Goal: Information Seeking & Learning: Learn about a topic

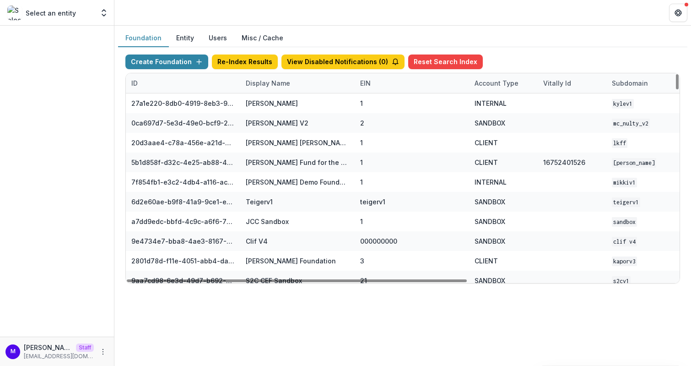
click at [266, 80] on div "Display Name" at bounding box center [267, 83] width 55 height 10
click at [266, 99] on input at bounding box center [297, 103] width 110 height 15
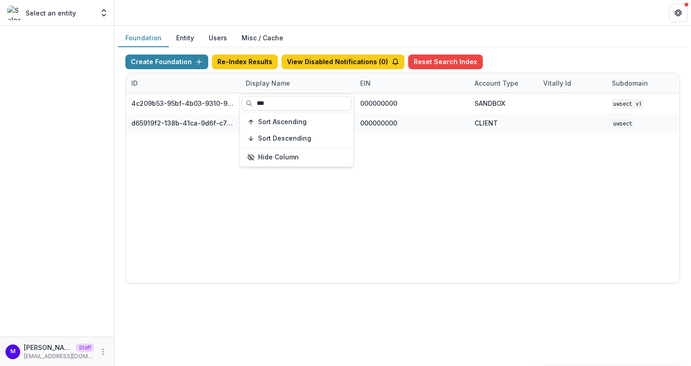
type input "***"
click at [362, 10] on header at bounding box center [402, 12] width 577 height 25
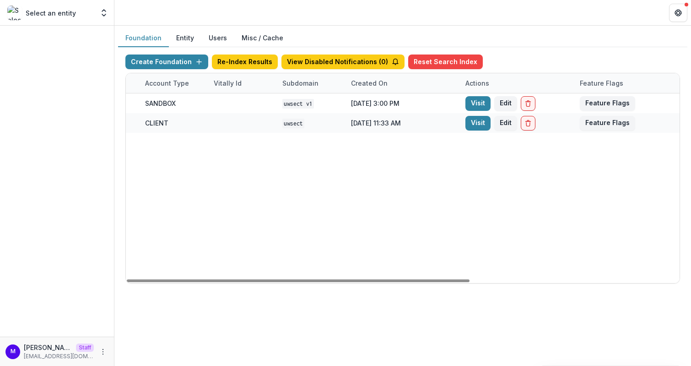
scroll to position [0, 338]
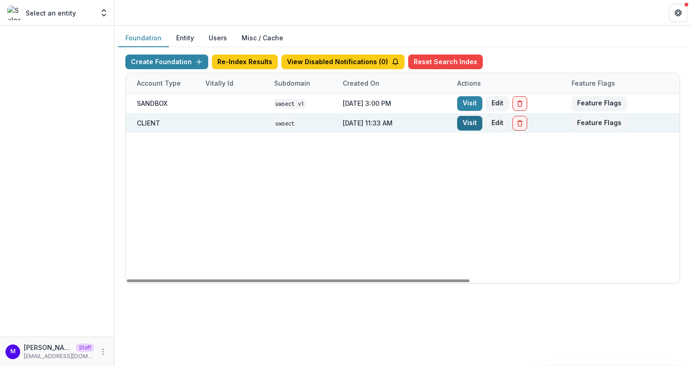
click at [473, 120] on link "Visit" at bounding box center [469, 123] width 25 height 15
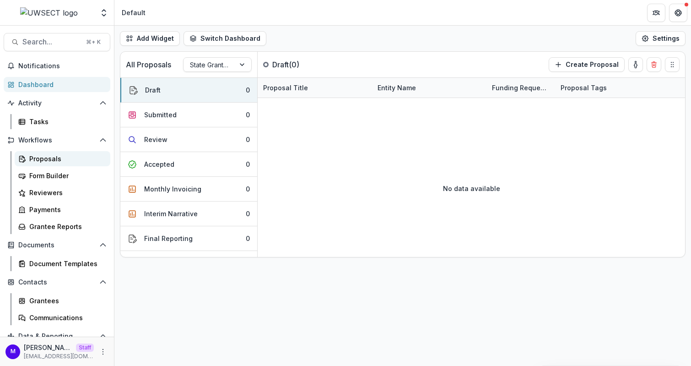
click at [62, 152] on link "Proposals" at bounding box center [63, 158] width 96 height 15
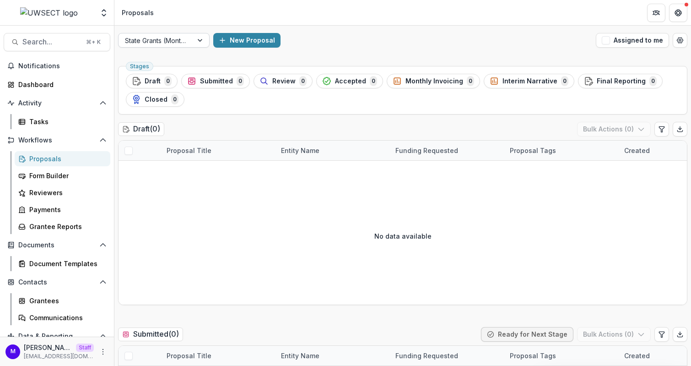
click at [176, 44] on div at bounding box center [155, 40] width 61 height 11
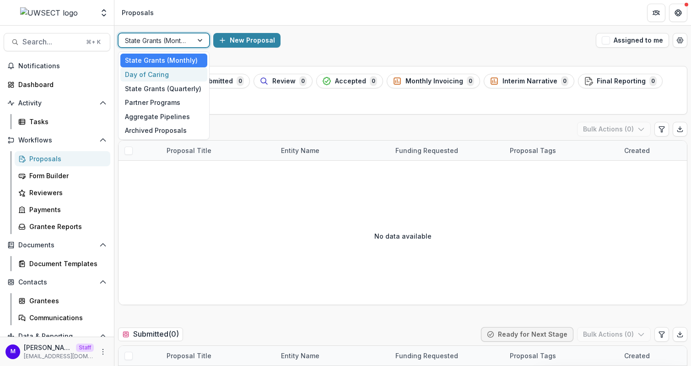
click at [174, 78] on div "Day of Caring" at bounding box center [163, 74] width 87 height 14
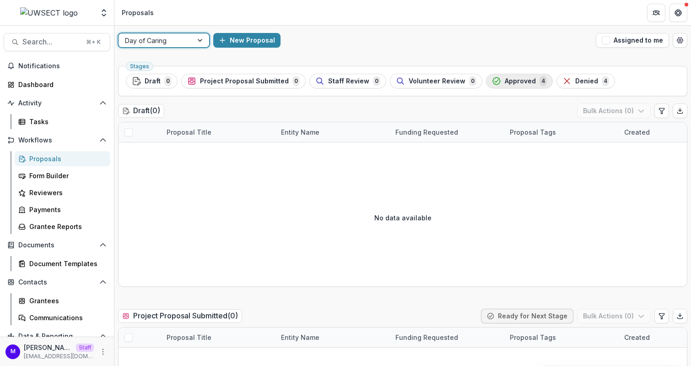
click at [505, 82] on span "Approved" at bounding box center [520, 81] width 31 height 8
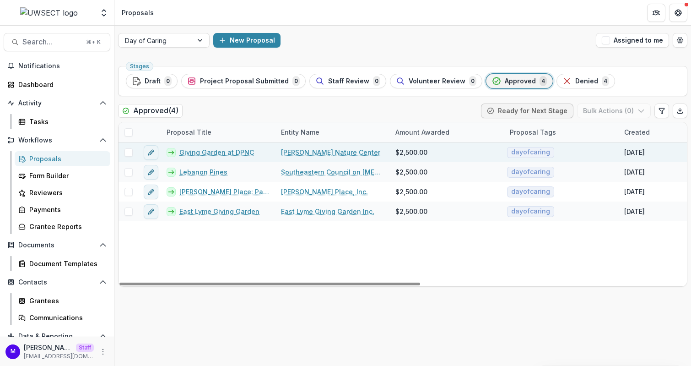
click at [230, 150] on link "Giving Garden at DPNC" at bounding box center [216, 152] width 75 height 10
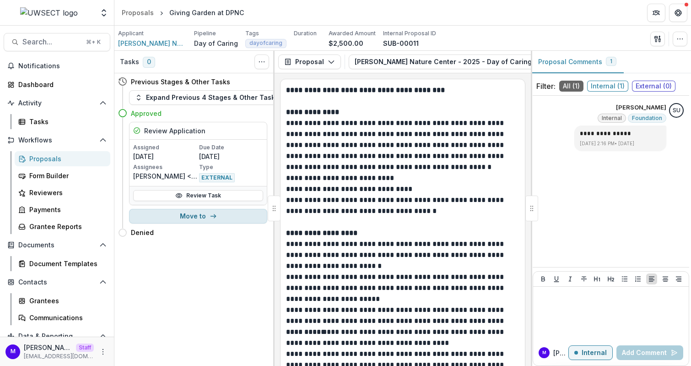
click at [216, 215] on button "Move to" at bounding box center [198, 216] width 138 height 15
select select "********"
select select
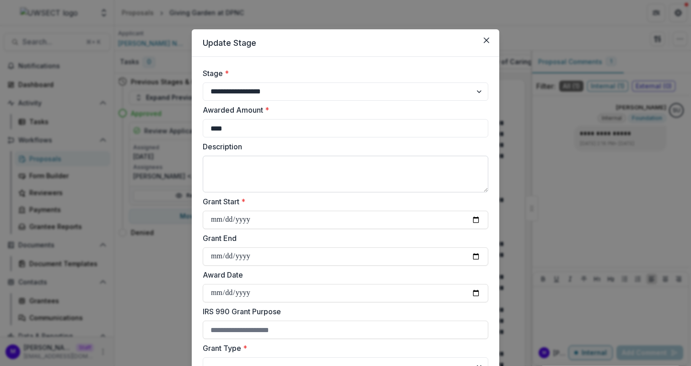
scroll to position [182, 0]
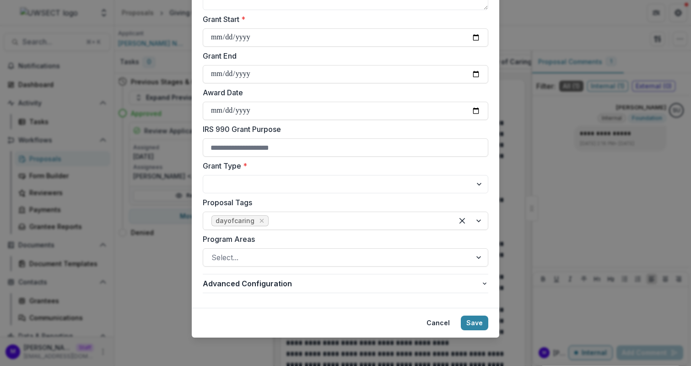
click at [152, 282] on div "**********" at bounding box center [345, 183] width 691 height 366
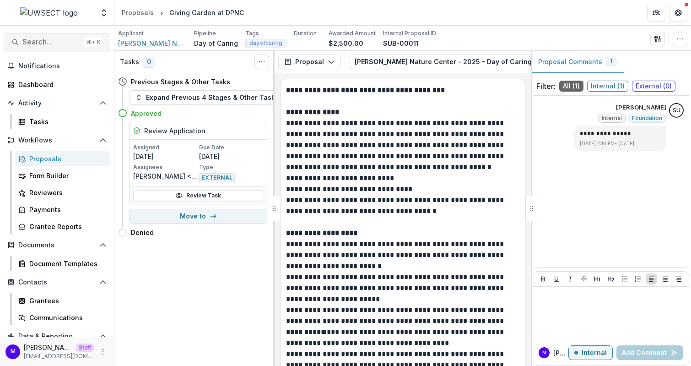
click at [55, 38] on span "Search..." at bounding box center [51, 42] width 58 height 9
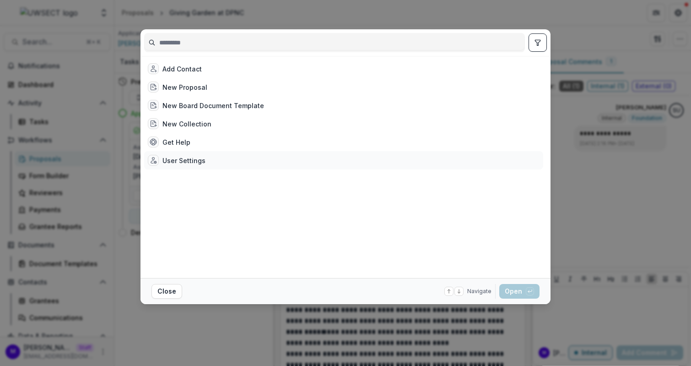
click at [185, 154] on div "User Settings" at bounding box center [343, 160] width 399 height 18
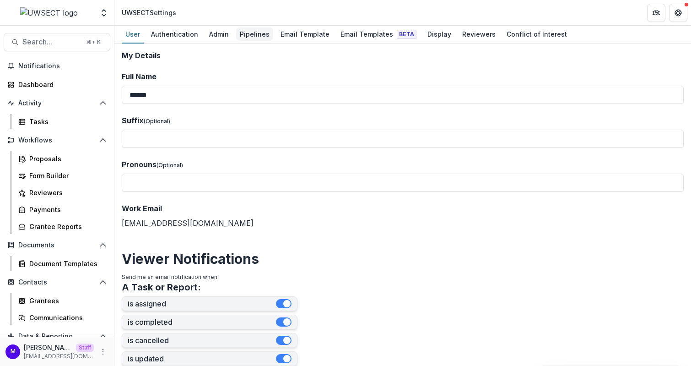
click at [258, 31] on div "Pipelines" at bounding box center [254, 33] width 37 height 13
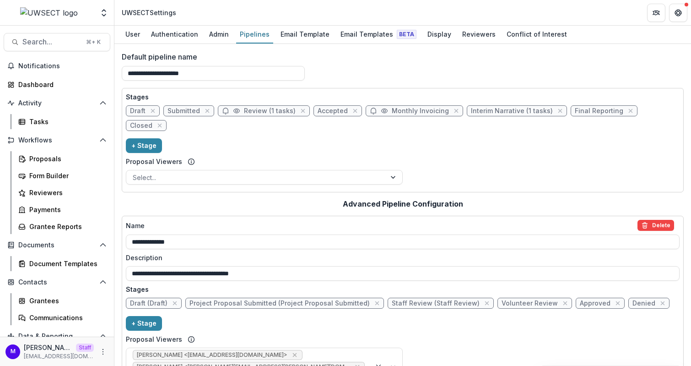
click at [394, 116] on div "Draft Submitted Review (1 tasks) Accepted Monthly Invoicing Interim Narrative (…" at bounding box center [403, 119] width 554 height 29
click at [394, 114] on span "Monthly Invoicing" at bounding box center [420, 111] width 57 height 8
select select "*********"
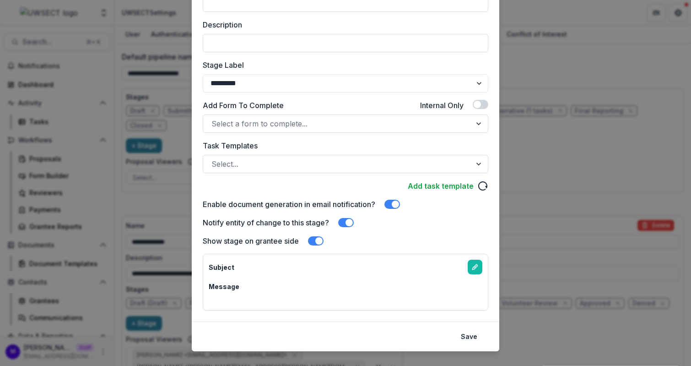
scroll to position [143, 0]
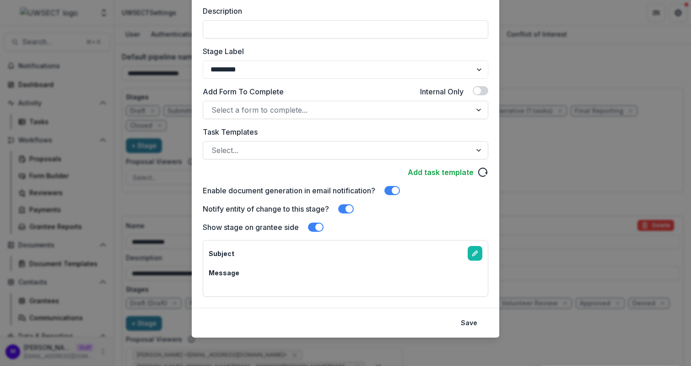
click at [546, 201] on div "**********" at bounding box center [345, 183] width 691 height 366
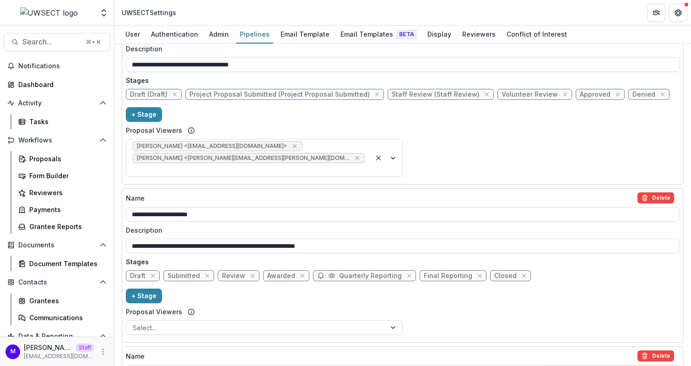
scroll to position [394, 0]
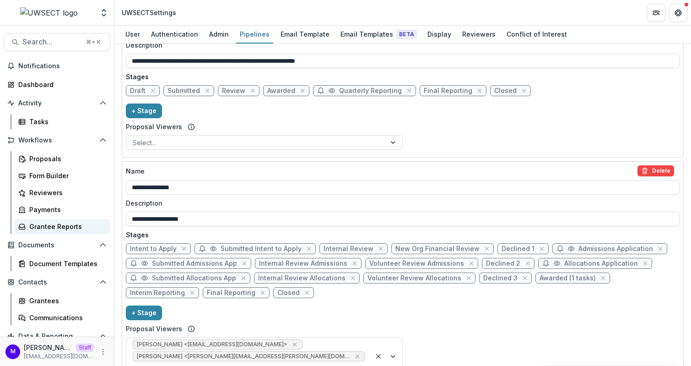
click at [51, 228] on div "Grantee Reports" at bounding box center [66, 227] width 74 height 10
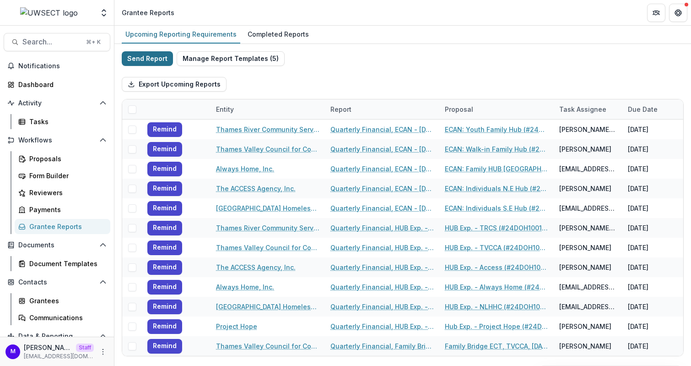
click at [149, 62] on button "Send Report" at bounding box center [147, 58] width 51 height 15
select select "********"
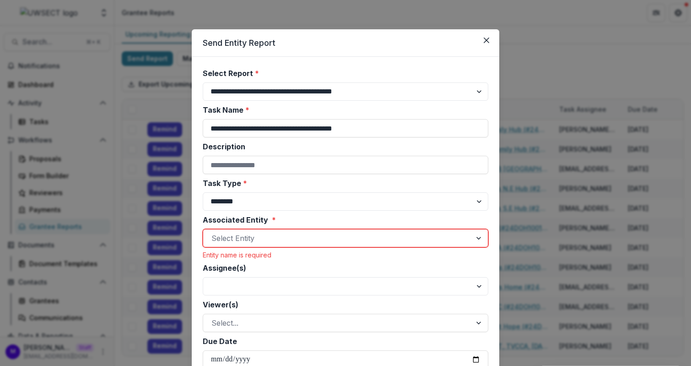
click at [275, 238] on div at bounding box center [338, 238] width 252 height 13
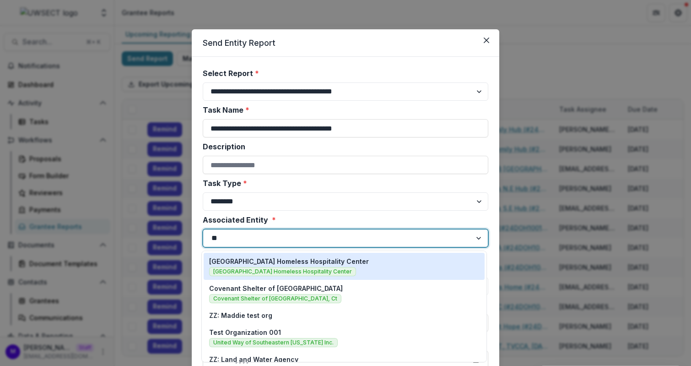
type input "***"
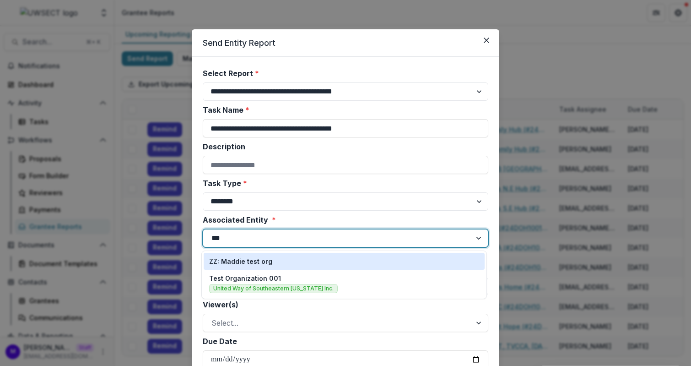
click at [272, 262] on div "ZZ: Maddie test org" at bounding box center [344, 261] width 270 height 10
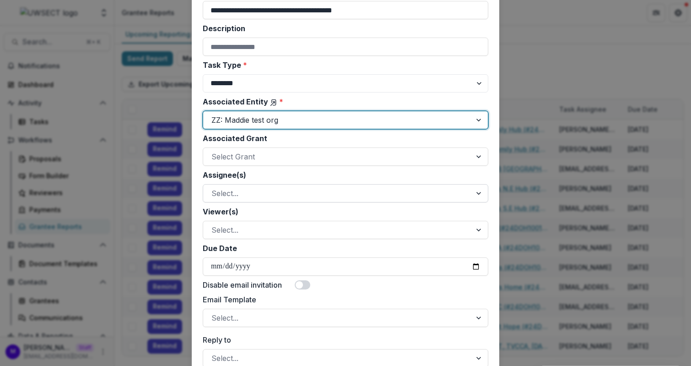
scroll to position [133, 0]
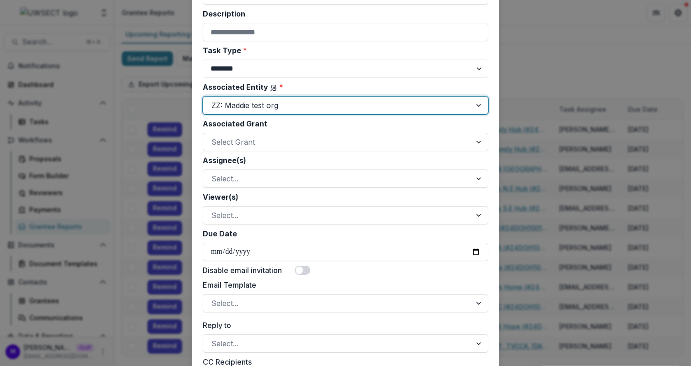
click at [265, 140] on div at bounding box center [338, 142] width 252 height 13
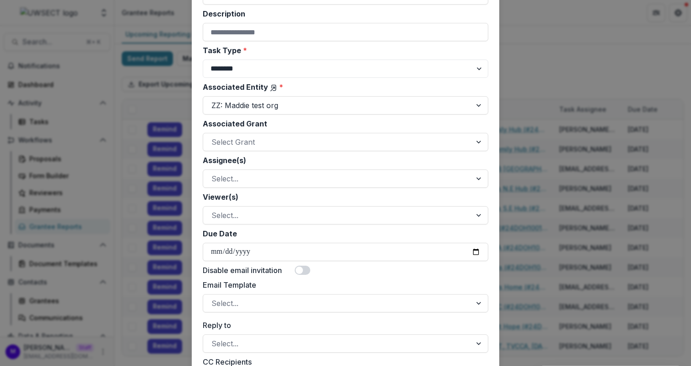
click at [291, 122] on label "Associated Grant" at bounding box center [343, 123] width 280 height 11
click at [214, 136] on input "Associated Grant" at bounding box center [213, 141] width 2 height 11
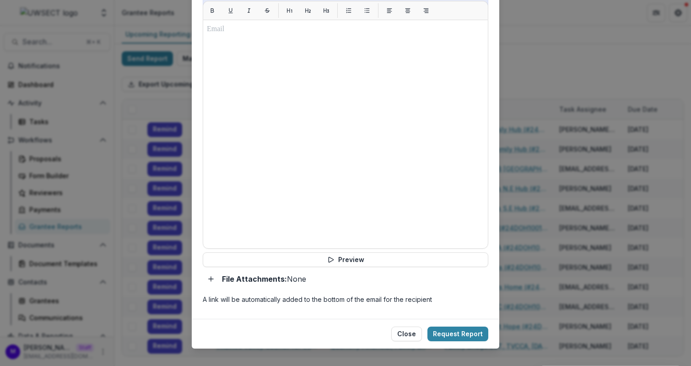
scroll to position [532, 0]
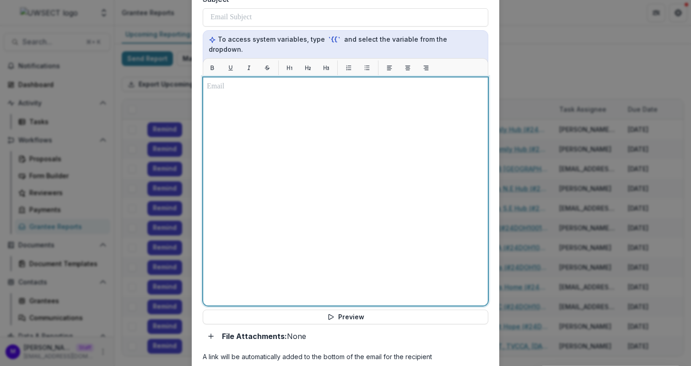
click at [281, 132] on div at bounding box center [345, 191] width 277 height 221
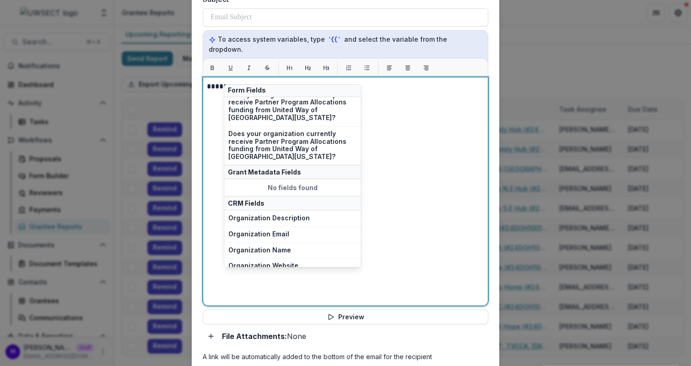
scroll to position [293, 0]
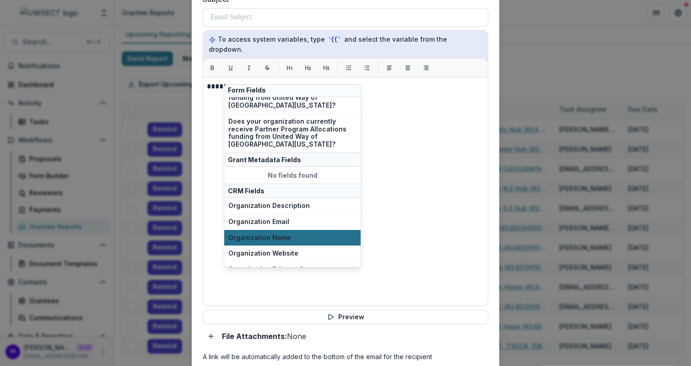
click at [292, 229] on button "Organization Name" at bounding box center [292, 237] width 136 height 16
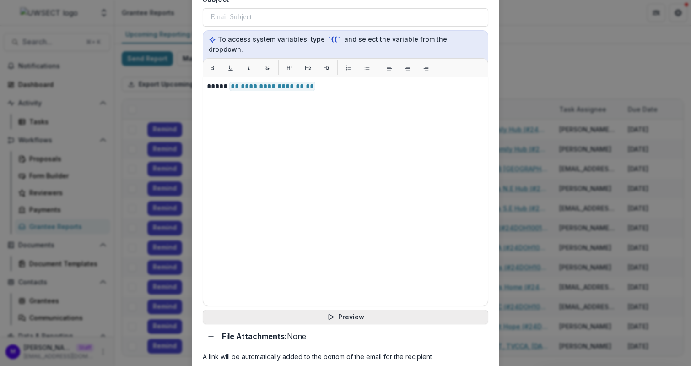
click at [314, 310] on button "Preview" at bounding box center [346, 317] width 286 height 15
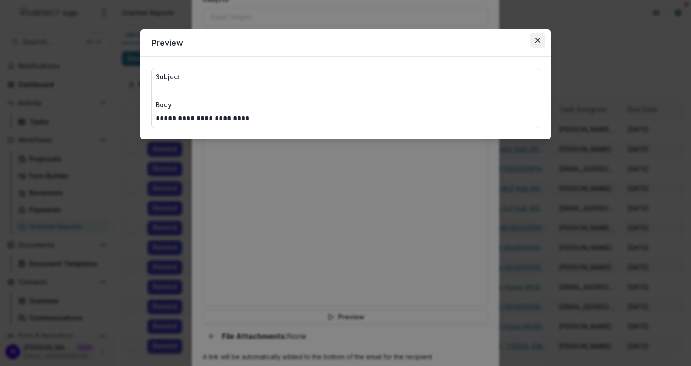
click at [541, 40] on button "Close" at bounding box center [538, 40] width 15 height 15
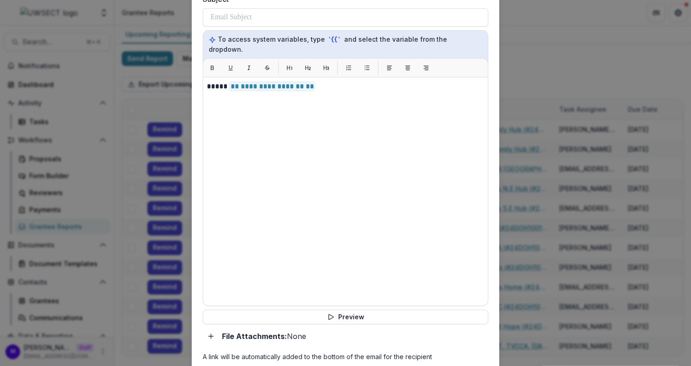
click at [71, 58] on div "**********" at bounding box center [345, 183] width 691 height 366
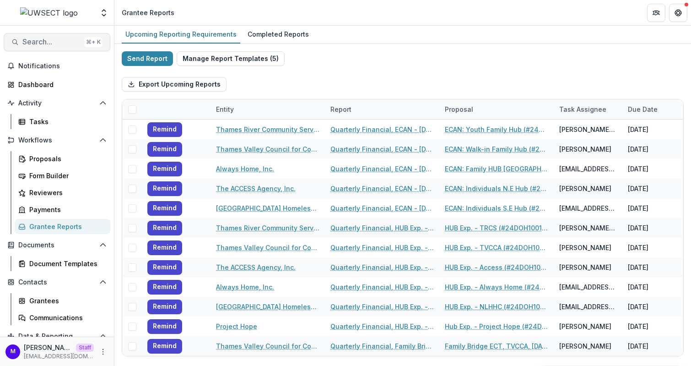
click at [56, 39] on span "Search..." at bounding box center [51, 42] width 58 height 9
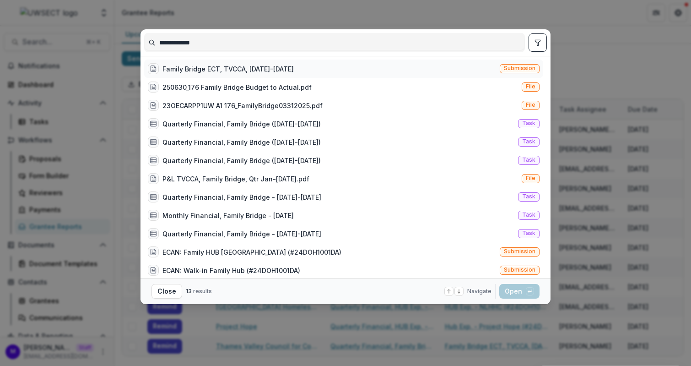
type input "**********"
click at [193, 65] on div "Family Bridge ECT, TVCCA, [DATE]-[DATE]" at bounding box center [228, 69] width 131 height 10
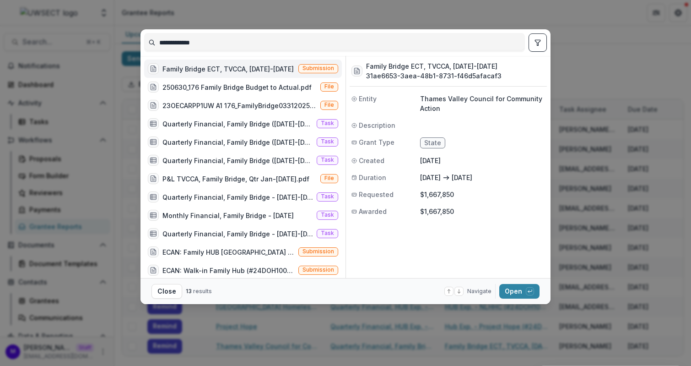
click at [594, 50] on div "**********" at bounding box center [345, 183] width 691 height 366
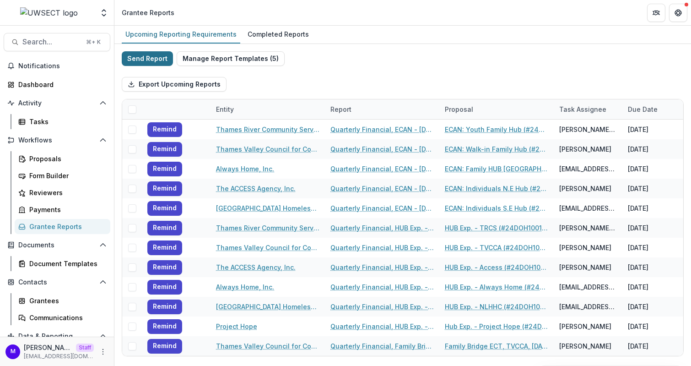
click at [146, 60] on button "Send Report" at bounding box center [147, 58] width 51 height 15
select select "********"
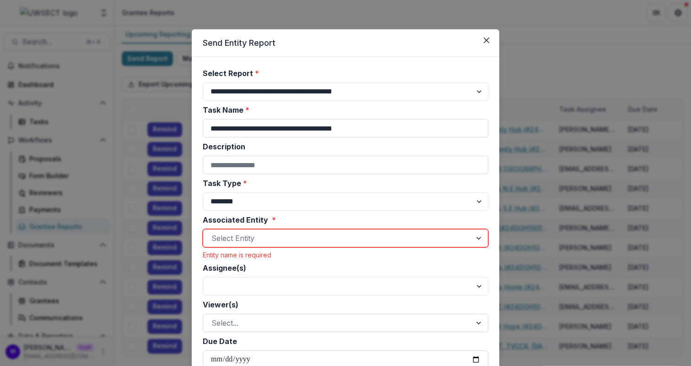
click at [248, 230] on div "Select Entity" at bounding box center [346, 238] width 286 height 18
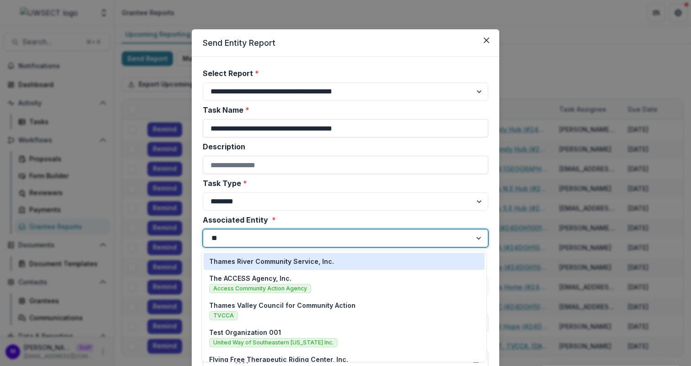
type input "***"
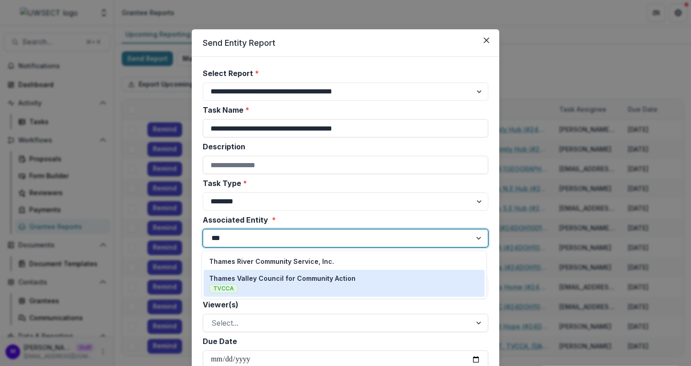
click at [278, 279] on p "Thames Valley Council for Community Action" at bounding box center [282, 278] width 147 height 10
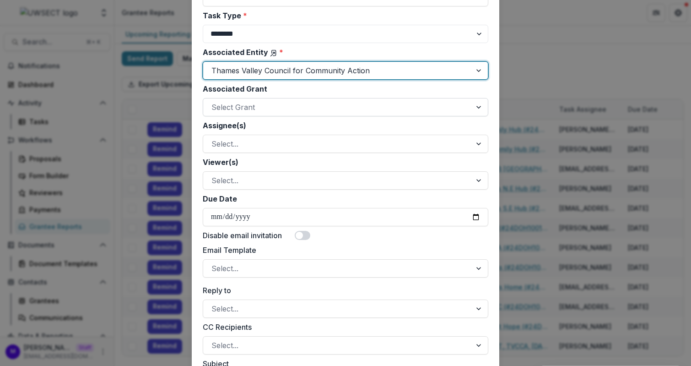
scroll to position [170, 0]
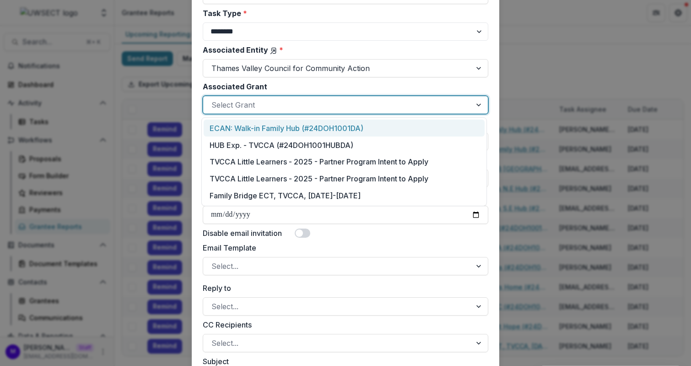
click at [304, 111] on div "Select Grant" at bounding box center [337, 105] width 268 height 15
click at [304, 127] on div "ECAN: Walk-in Family Hub (#24DOH1001DA)" at bounding box center [344, 127] width 281 height 17
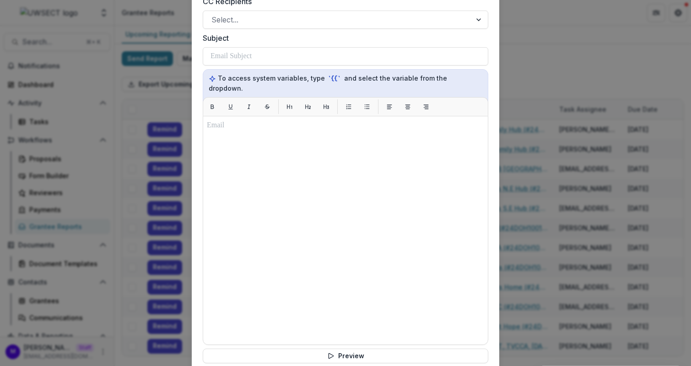
scroll to position [511, 0]
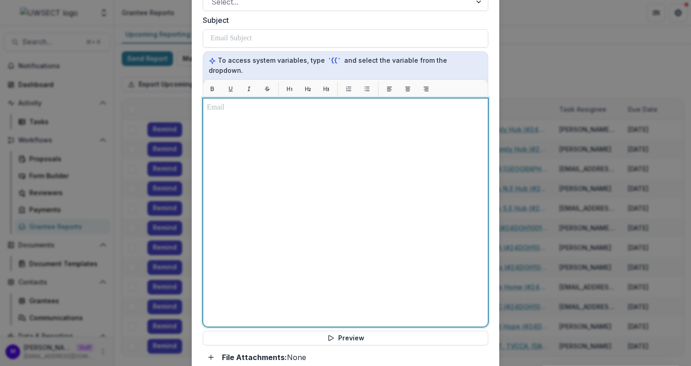
click at [288, 169] on div at bounding box center [345, 212] width 277 height 221
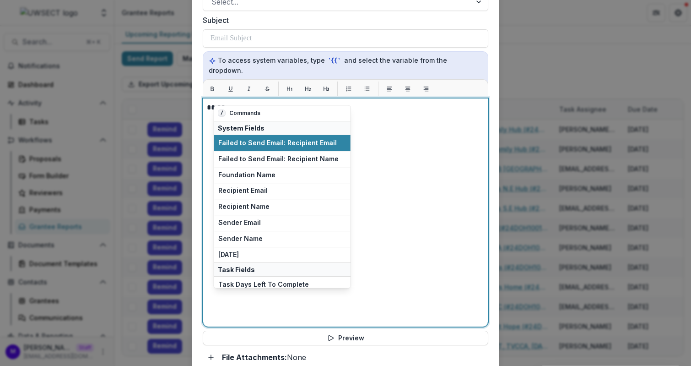
click at [424, 154] on div "** **" at bounding box center [345, 212] width 277 height 221
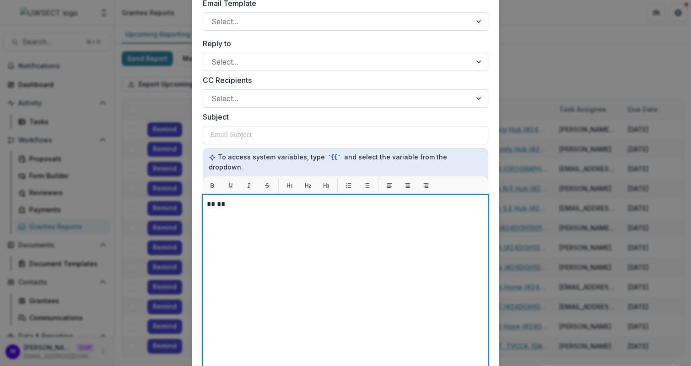
scroll to position [400, 0]
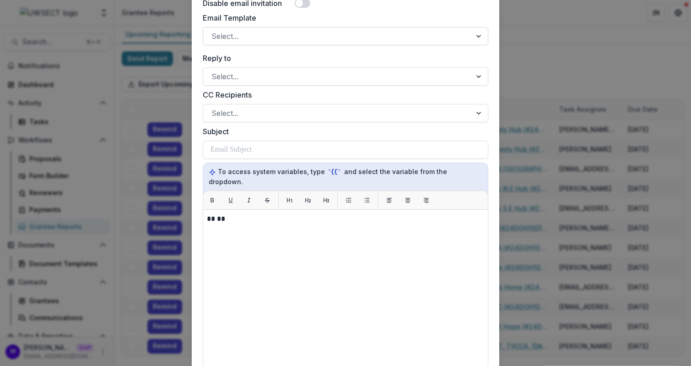
click at [342, 40] on div at bounding box center [338, 36] width 252 height 13
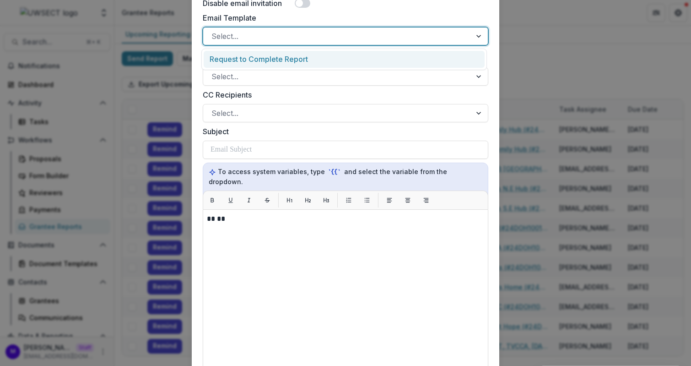
click at [325, 62] on div "Request to Complete Report" at bounding box center [344, 59] width 281 height 17
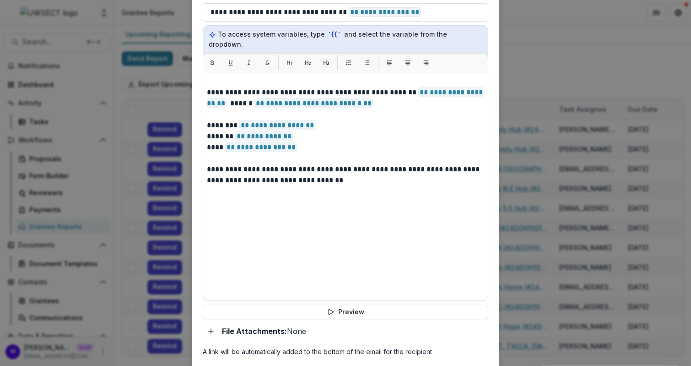
scroll to position [541, 0]
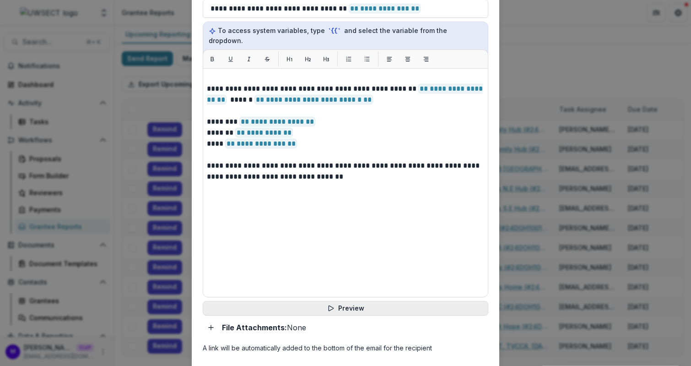
click at [337, 301] on button "Preview" at bounding box center [346, 308] width 286 height 15
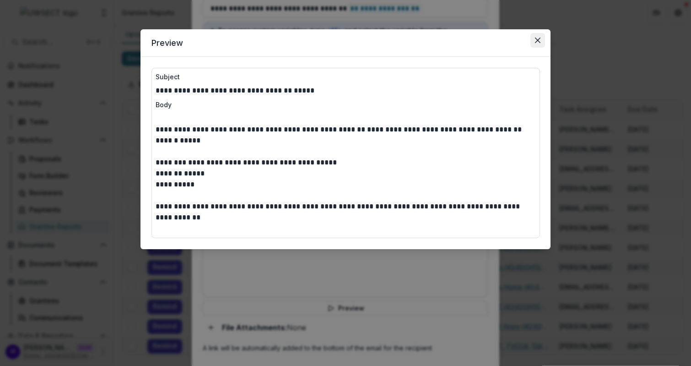
click at [543, 41] on button "Close" at bounding box center [538, 40] width 15 height 15
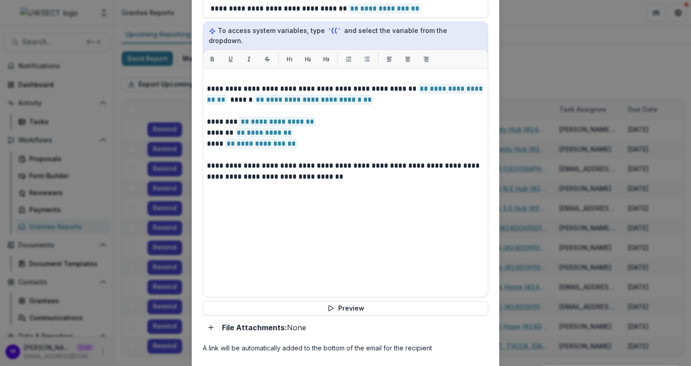
scroll to position [0, 0]
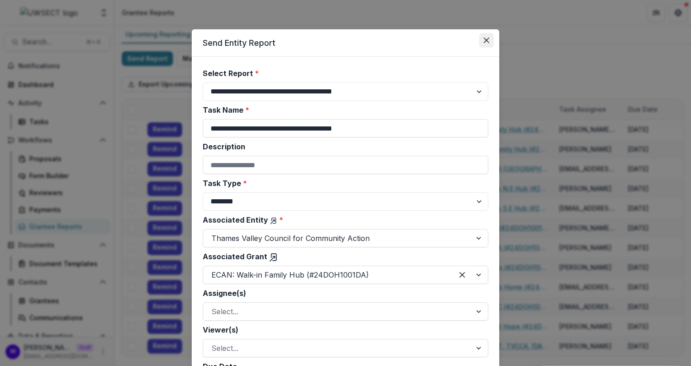
click at [489, 39] on button "Close" at bounding box center [486, 40] width 15 height 15
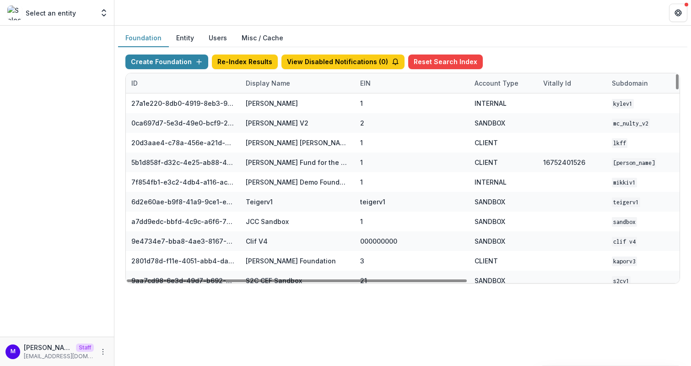
click at [271, 79] on div "Display Name" at bounding box center [267, 83] width 55 height 10
click at [271, 95] on div "Sort Ascending Sort Descending Hide Column" at bounding box center [297, 130] width 114 height 72
click at [270, 102] on input at bounding box center [297, 103] width 110 height 15
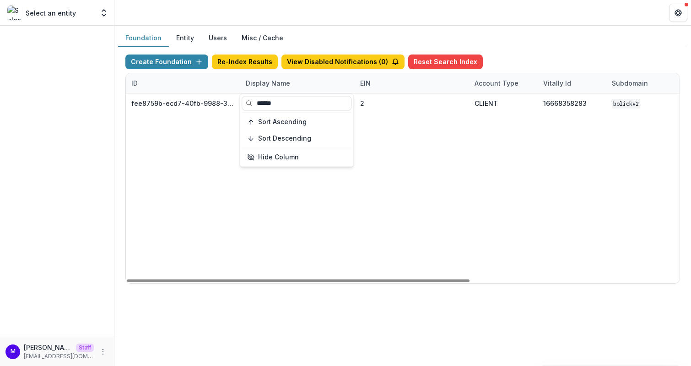
type input "******"
click at [344, 33] on div "Foundation Entity Users Misc / Cache" at bounding box center [403, 38] width 570 height 18
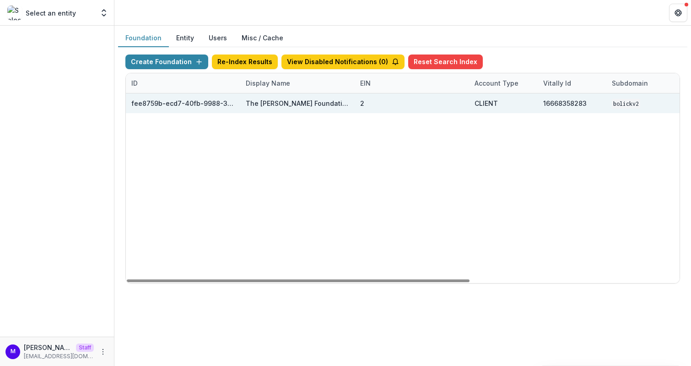
scroll to position [0, 250]
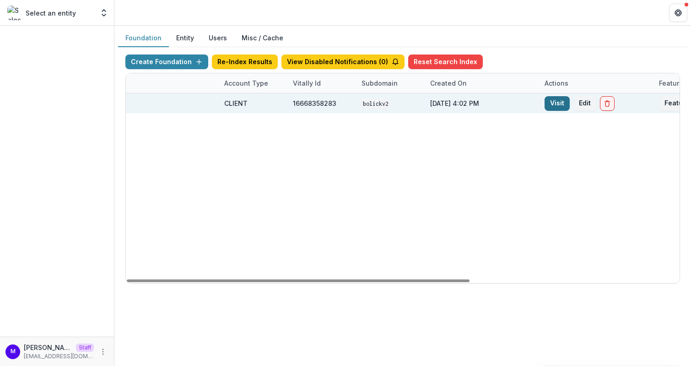
click at [554, 103] on link "Visit" at bounding box center [557, 103] width 25 height 15
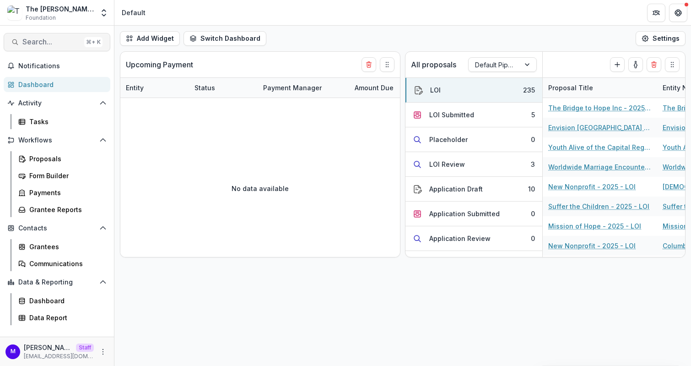
click at [50, 42] on span "Search..." at bounding box center [51, 42] width 58 height 9
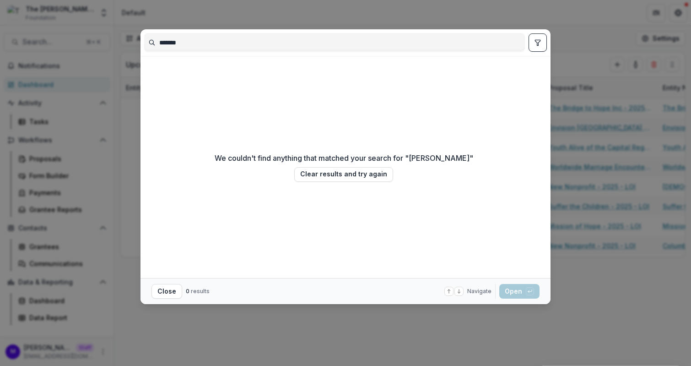
type input "*******"
click at [582, 151] on div "******* We couldn't find anything that matched your search for " tabitha " Clea…" at bounding box center [345, 183] width 691 height 366
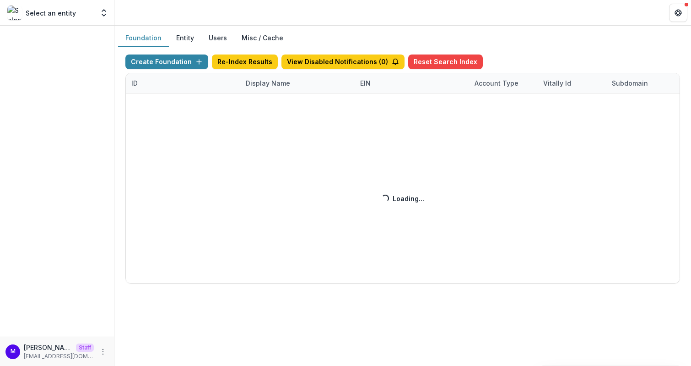
click at [261, 77] on div "Create Foundation Re-Index Results View Disabled Notifications ( 0 ) Reset Sear…" at bounding box center [402, 168] width 555 height 229
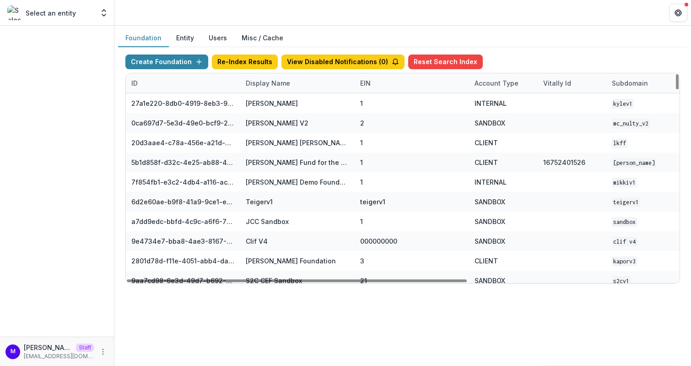
click at [260, 81] on div "Display Name" at bounding box center [267, 83] width 55 height 10
click at [276, 103] on input at bounding box center [297, 103] width 110 height 15
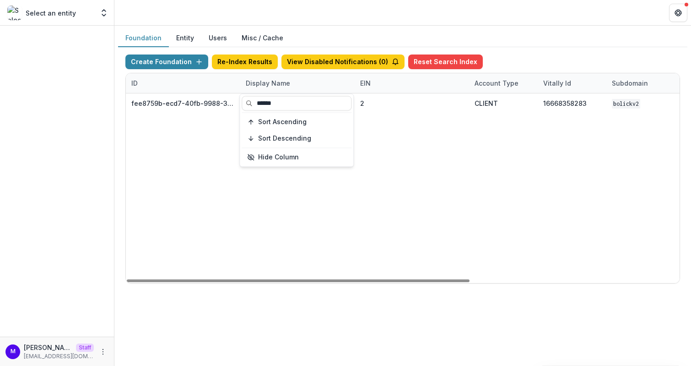
type input "******"
click at [379, 34] on div "Foundation Entity Users Misc / Cache" at bounding box center [403, 38] width 570 height 18
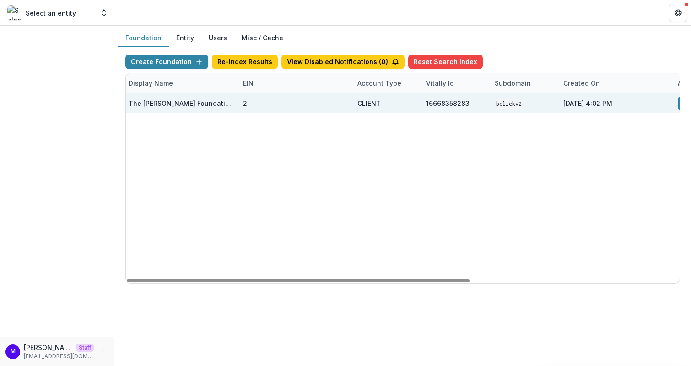
scroll to position [0, 320]
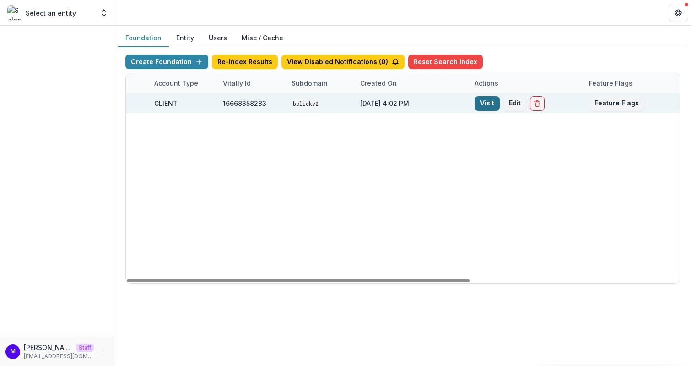
click at [494, 97] on link "Visit" at bounding box center [487, 103] width 25 height 15
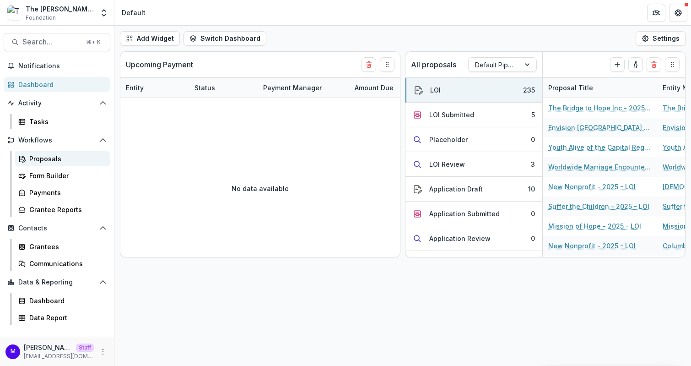
click at [53, 160] on div "Proposals" at bounding box center [66, 159] width 74 height 10
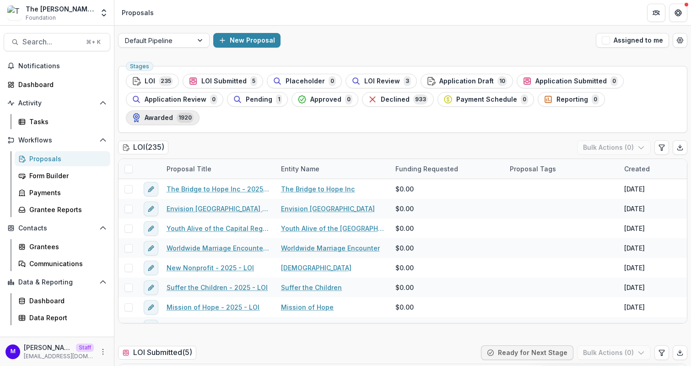
click at [173, 114] on span "Awarded" at bounding box center [159, 118] width 28 height 8
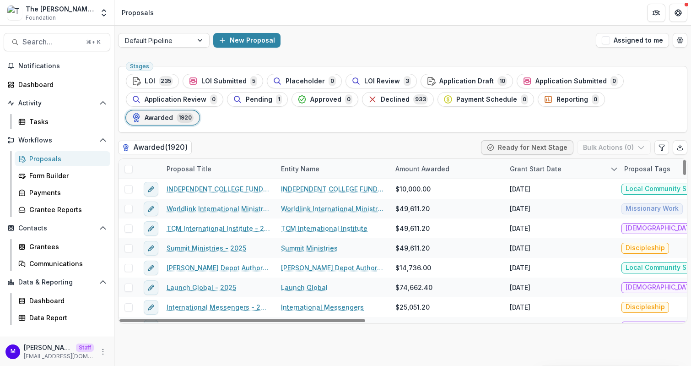
click at [542, 164] on div "Grant Start Date" at bounding box center [536, 169] width 63 height 10
click at [543, 187] on span "Sort Ascending" at bounding box center [547, 189] width 49 height 8
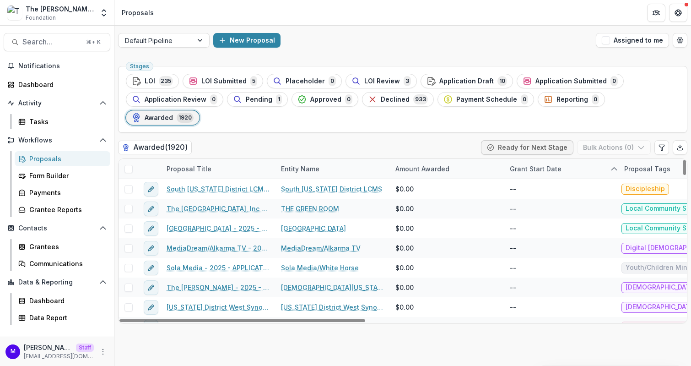
click at [565, 339] on div "Stages LOI 235 LOI Submitted 5 Placeholder 0 LOI Review 3 Application Draft 10 …" at bounding box center [402, 214] width 577 height 304
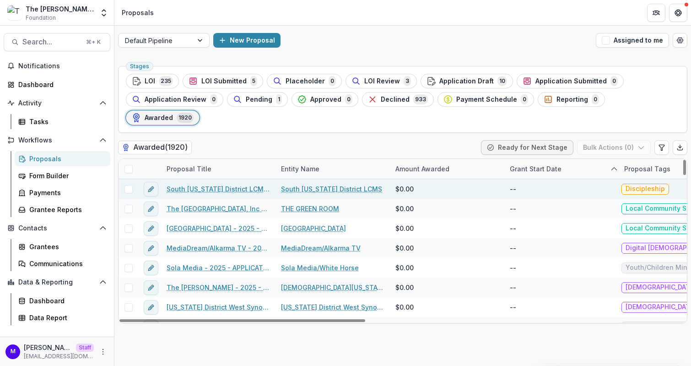
click at [231, 184] on link "South Wisconsin District LCMS - 2025 - LOI" at bounding box center [218, 189] width 103 height 10
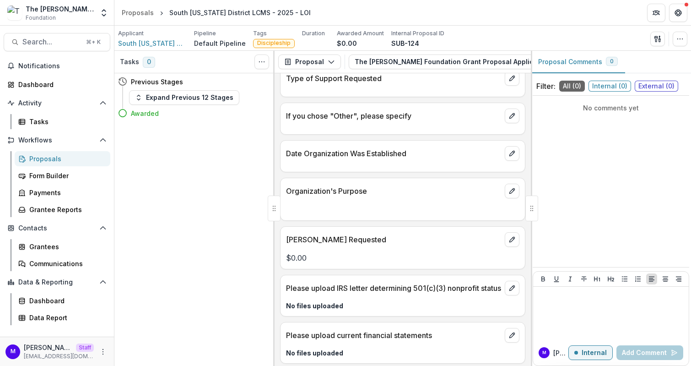
scroll to position [768, 0]
click at [465, 60] on button "The Bolick Foundation Grant Proposal Application 2" at bounding box center [464, 61] width 230 height 15
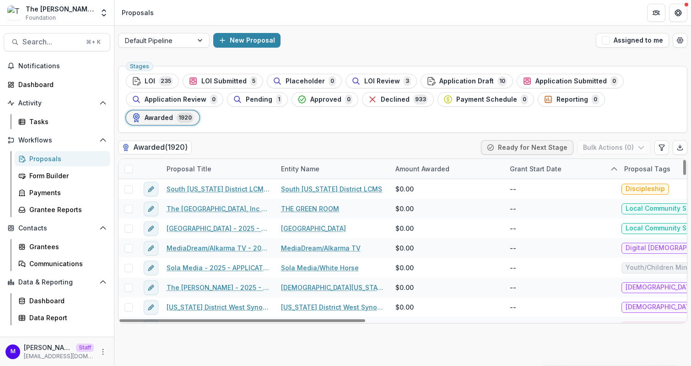
click at [529, 164] on div "Grant Start Date" at bounding box center [536, 169] width 63 height 10
click at [440, 140] on div "Awarded ( 1920 ) Ready for Next Stage Bulk Actions ( 0 )" at bounding box center [403, 149] width 570 height 18
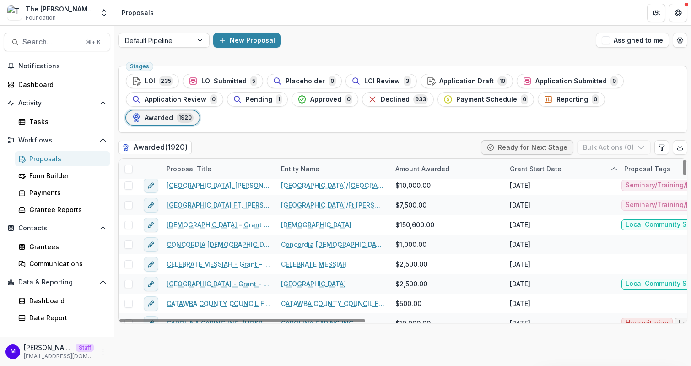
scroll to position [1026, 0]
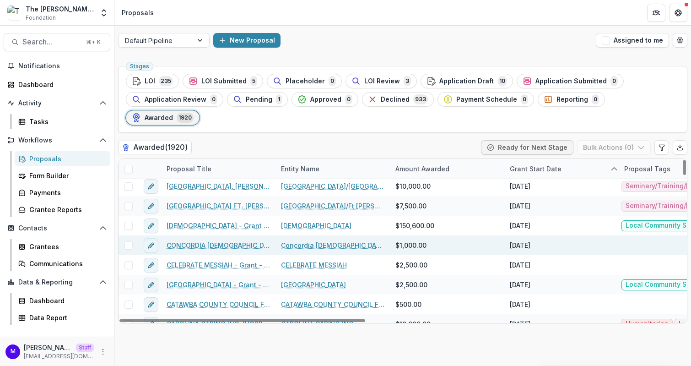
click at [230, 240] on link "CONCORDIA CHRISTIAN DAY SCHOOL - Grant - 07/01/2000" at bounding box center [218, 245] width 103 height 10
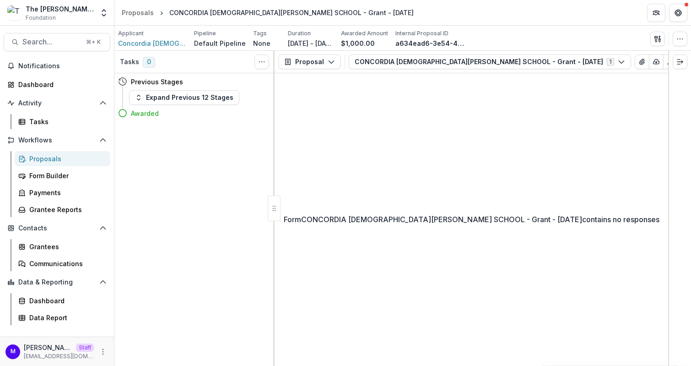
drag, startPoint x: 529, startPoint y: 208, endPoint x: 489, endPoint y: 0, distance: 212.1
click at [170, 44] on span "Concordia Christian Day School" at bounding box center [152, 43] width 69 height 10
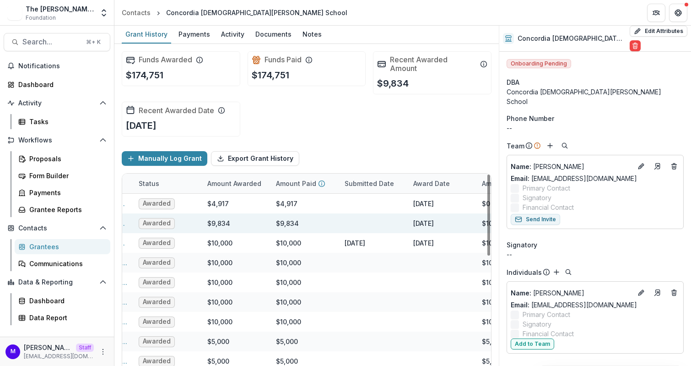
scroll to position [0, 173]
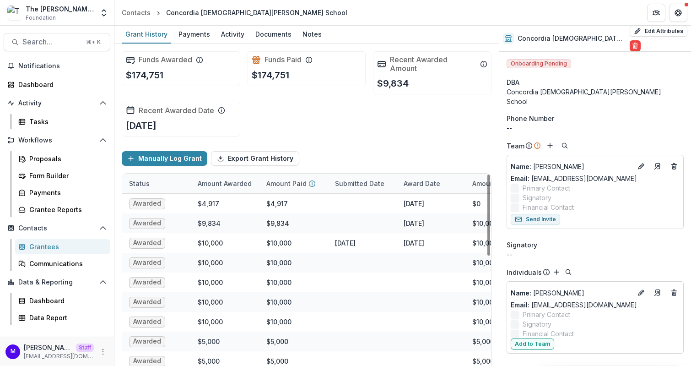
click at [426, 179] on div "Award Date" at bounding box center [422, 184] width 48 height 10
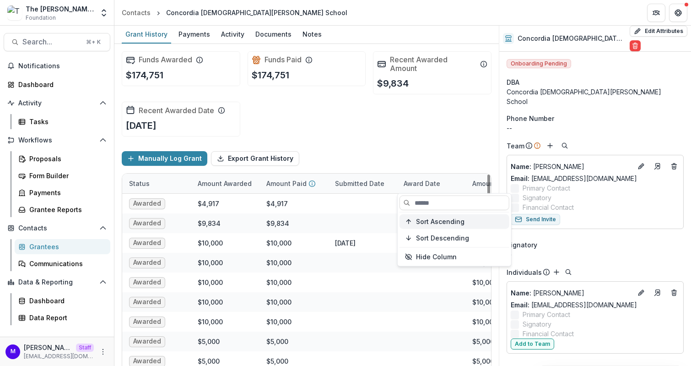
click at [429, 218] on span "Sort Ascending" at bounding box center [440, 221] width 49 height 8
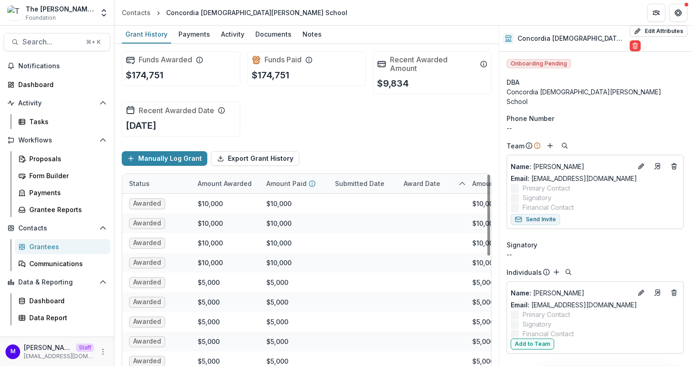
click at [434, 158] on div "Manually Log Grant Export Grant History" at bounding box center [307, 158] width 370 height 29
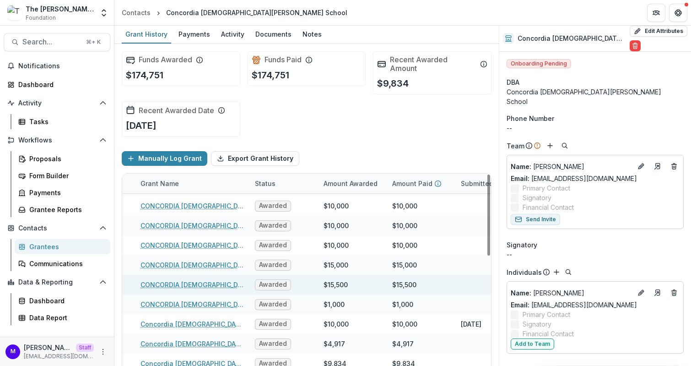
scroll to position [273, 0]
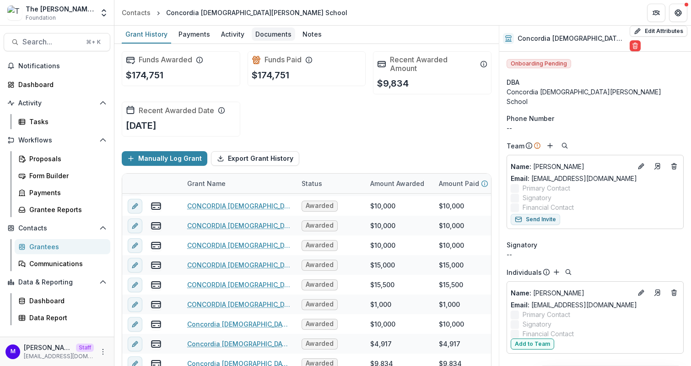
click at [276, 35] on div "Documents" at bounding box center [273, 33] width 43 height 13
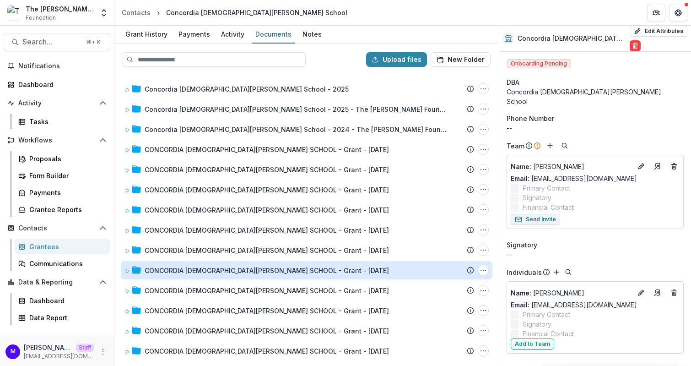
scroll to position [180, 0]
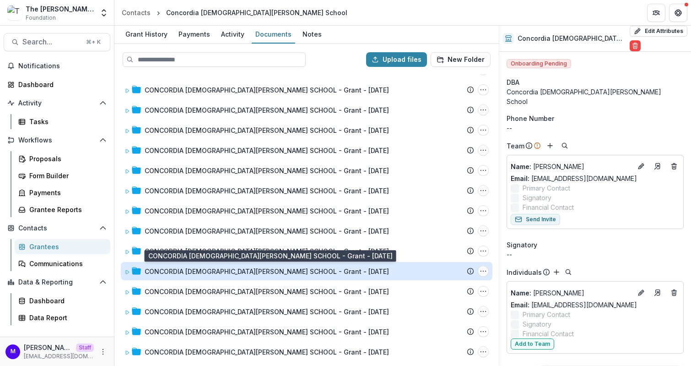
click at [239, 272] on div "CONCORDIA CHRISTIAN DAY SCHOOL - Grant - 07/01/2006" at bounding box center [267, 271] width 244 height 10
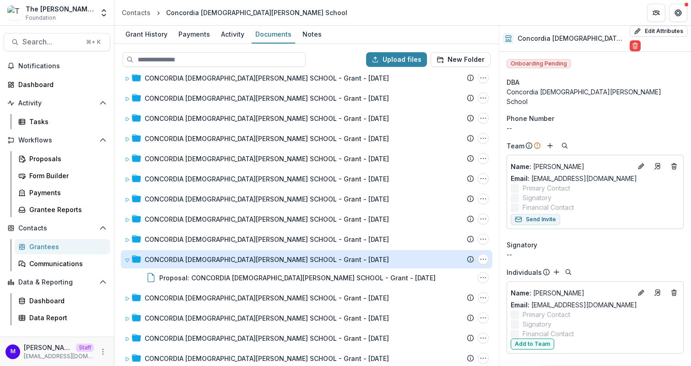
scroll to position [199, 0]
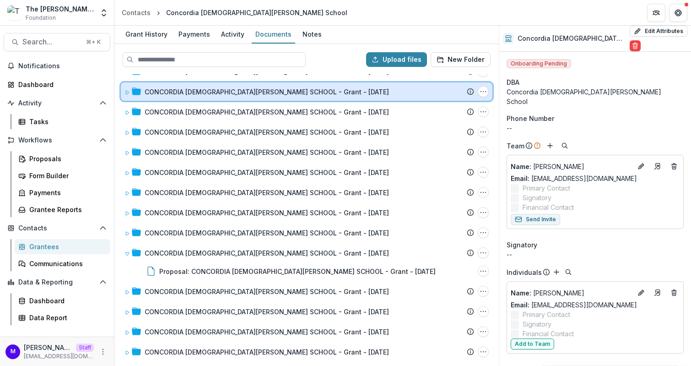
click at [134, 89] on icon at bounding box center [136, 90] width 9 height 7
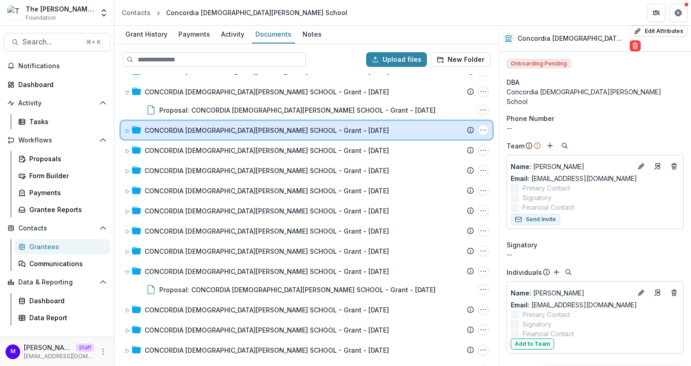
click at [365, 131] on div "CONCORDIA CHRISTIAN DAY SCHOOL - Grant - 07/01/2014" at bounding box center [310, 130] width 330 height 10
